Goal: Information Seeking & Learning: Learn about a topic

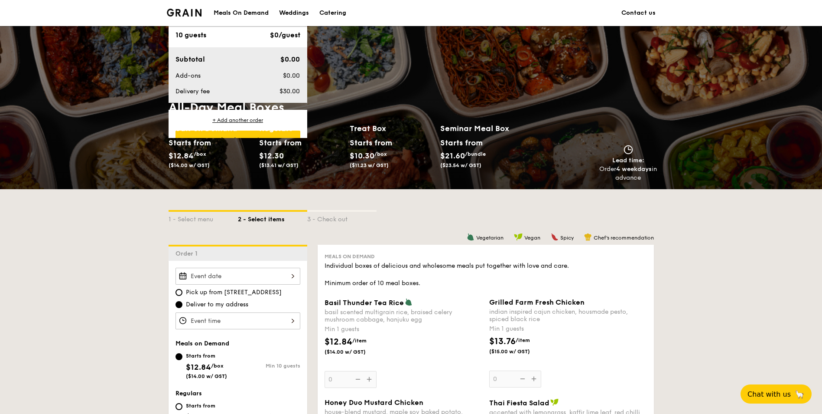
scroll to position [1765, 0]
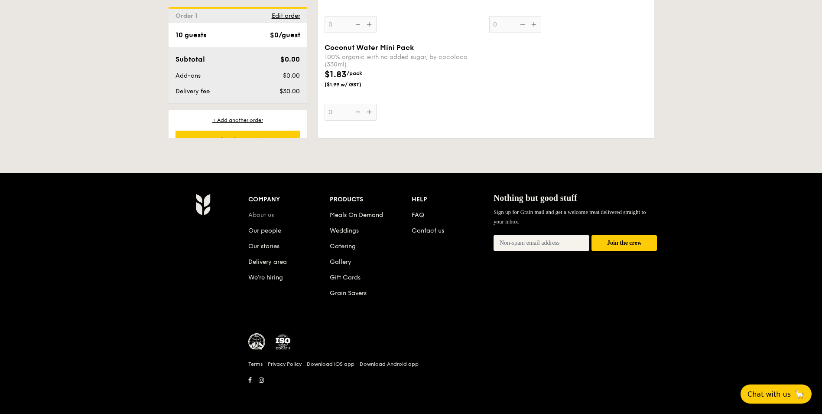
drag, startPoint x: 275, startPoint y: 214, endPoint x: 267, endPoint y: 213, distance: 7.4
click at [275, 214] on li "About us" at bounding box center [289, 213] width 82 height 16
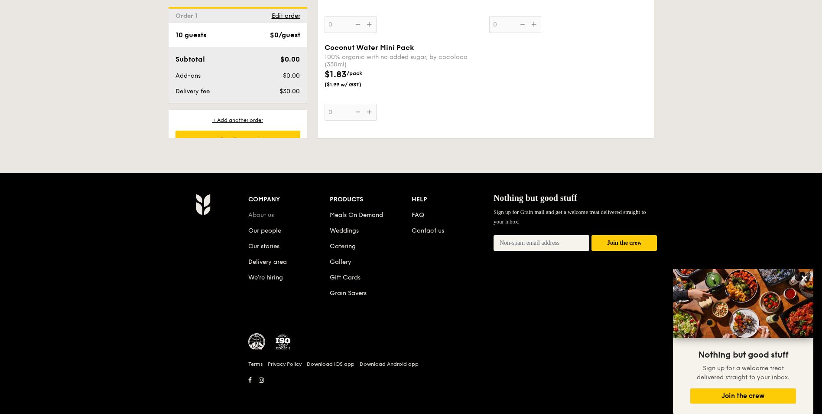
click at [267, 213] on link "About us" at bounding box center [261, 214] width 26 height 7
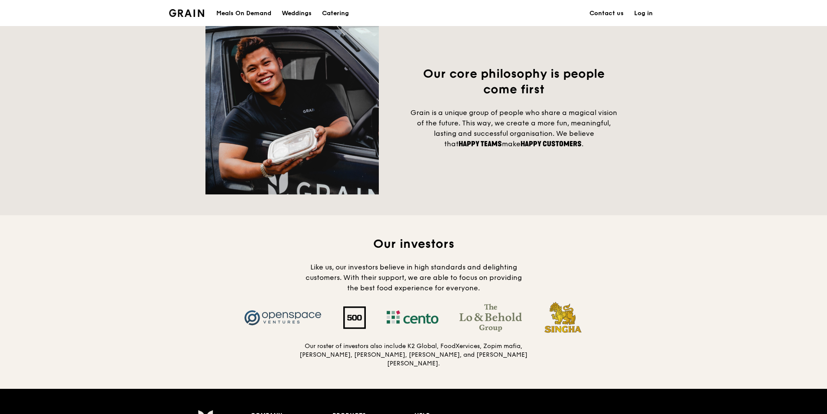
scroll to position [783, 0]
